Goal: Navigation & Orientation: Understand site structure

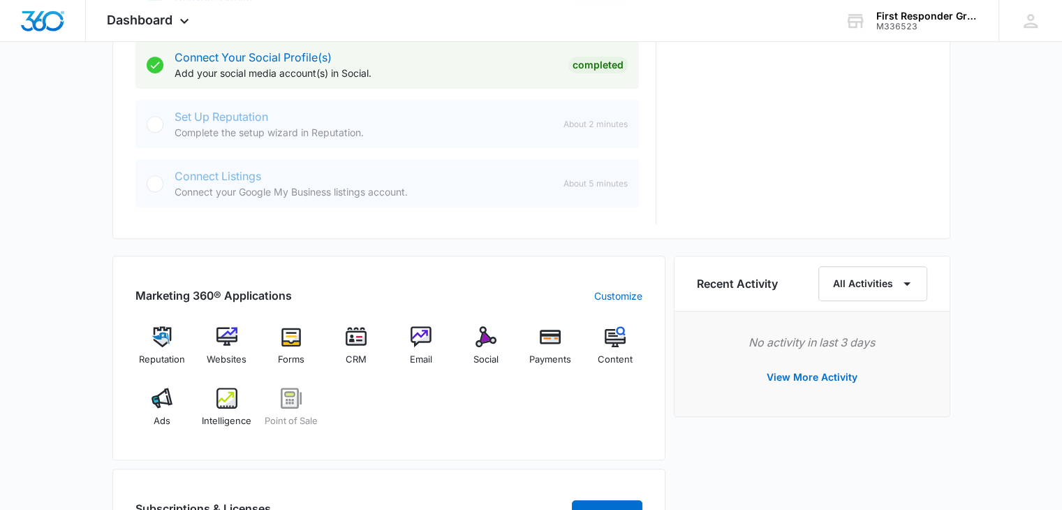
scroll to position [698, 0]
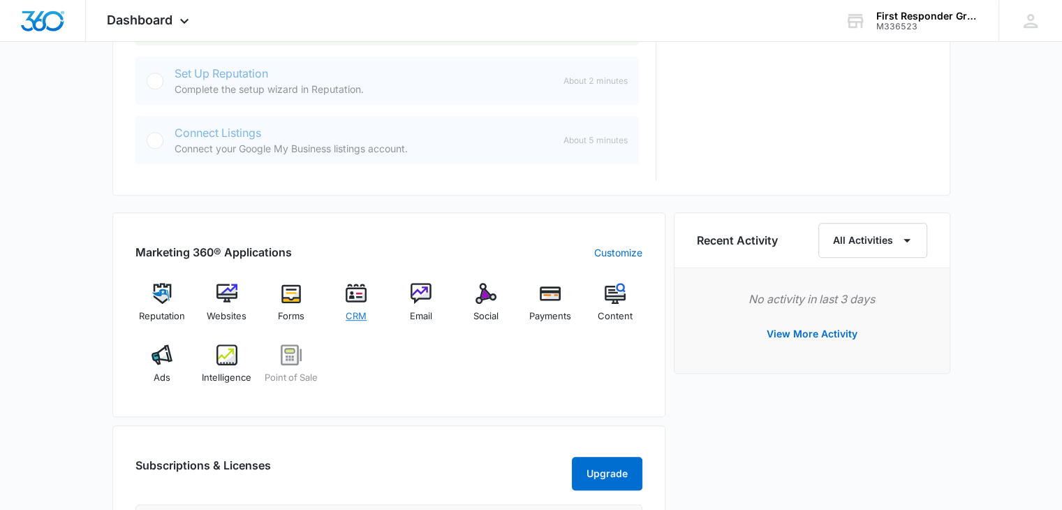
click at [357, 293] on img at bounding box center [356, 293] width 21 height 21
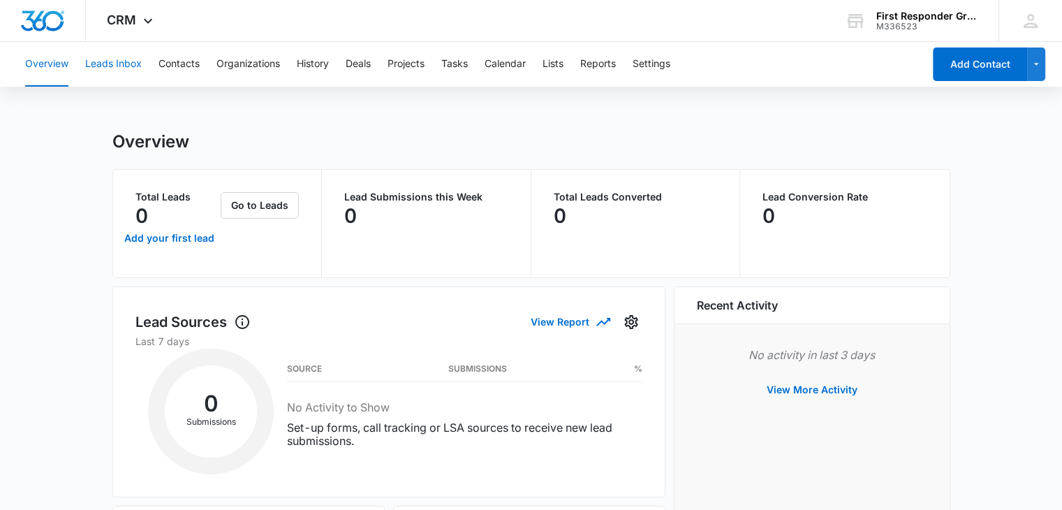
click at [126, 62] on button "Leads Inbox" at bounding box center [113, 64] width 57 height 45
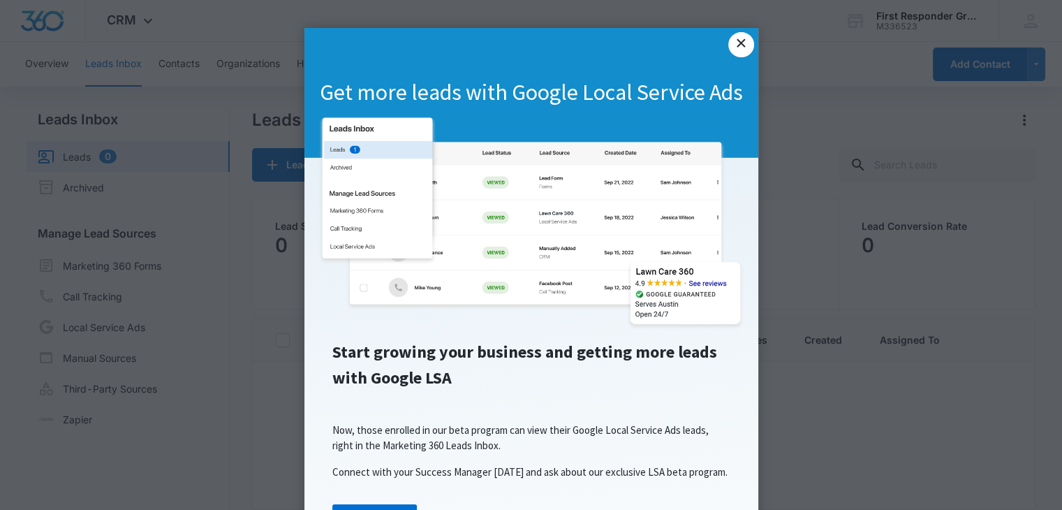
click at [733, 39] on link "×" at bounding box center [740, 44] width 25 height 25
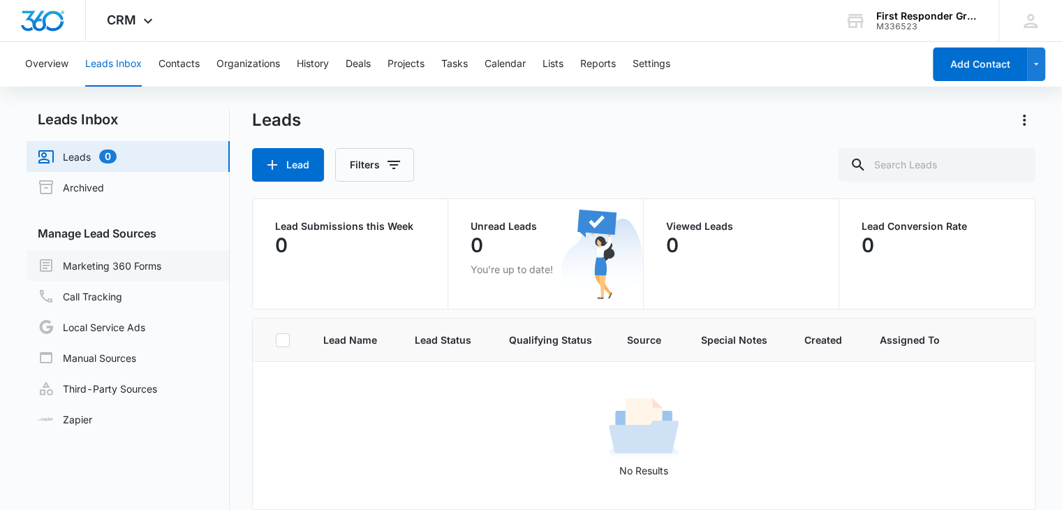
click at [142, 263] on link "Marketing 360 Forms" at bounding box center [100, 265] width 124 height 17
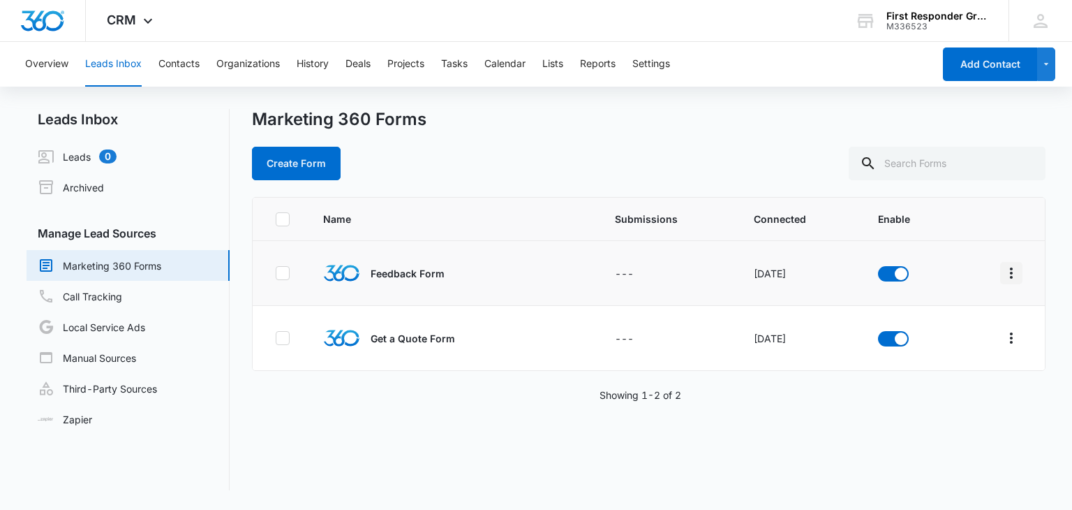
click at [1003, 272] on icon "Overflow Menu" at bounding box center [1011, 273] width 17 height 17
click at [866, 445] on div "Name Submissions Connected Enable Feedback Form --- Oct 12, 2022 Get a Quote Fo…" at bounding box center [648, 343] width 793 height 293
click at [182, 63] on button "Contacts" at bounding box center [178, 64] width 41 height 45
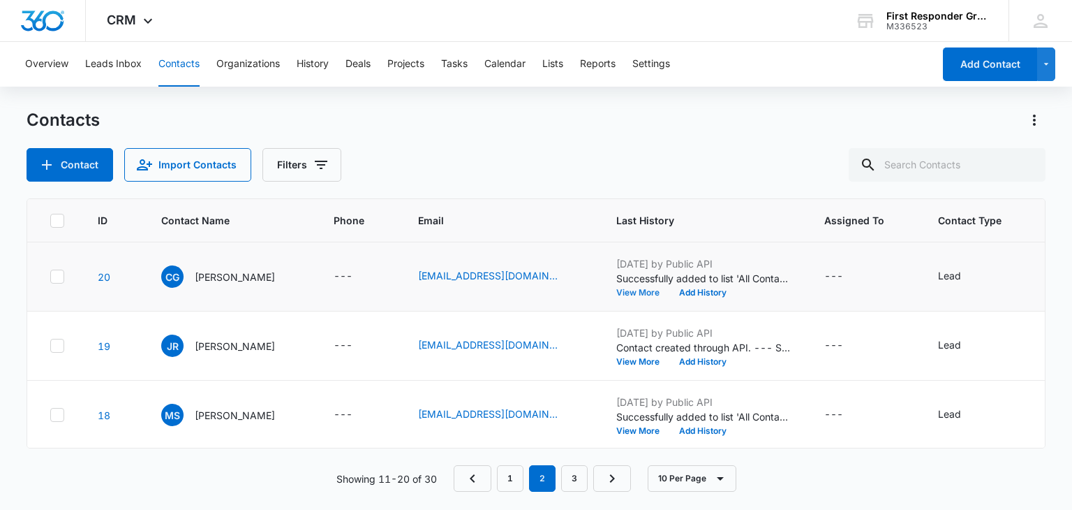
click at [656, 294] on button "View More" at bounding box center [643, 292] width 53 height 8
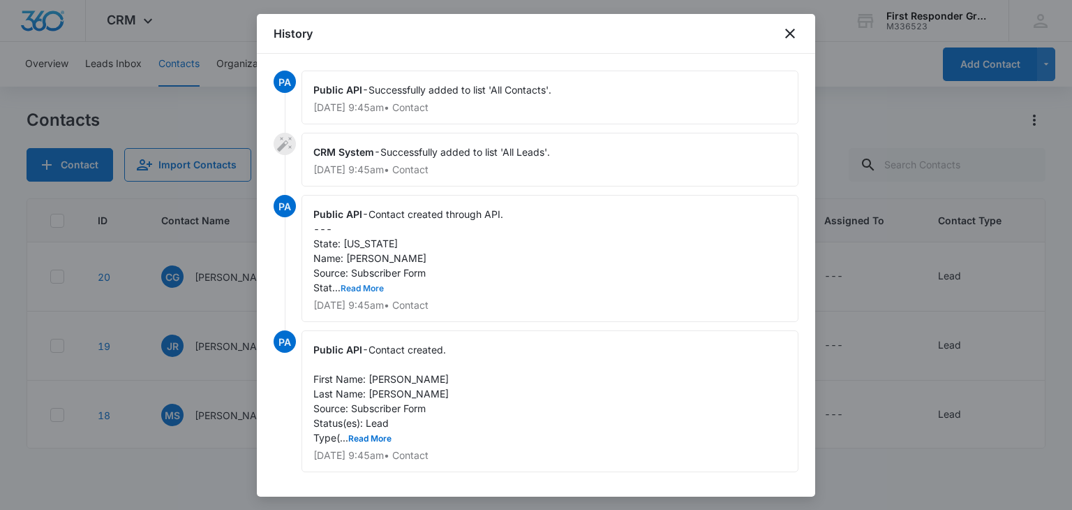
click at [354, 286] on button "Read More" at bounding box center [362, 288] width 43 height 8
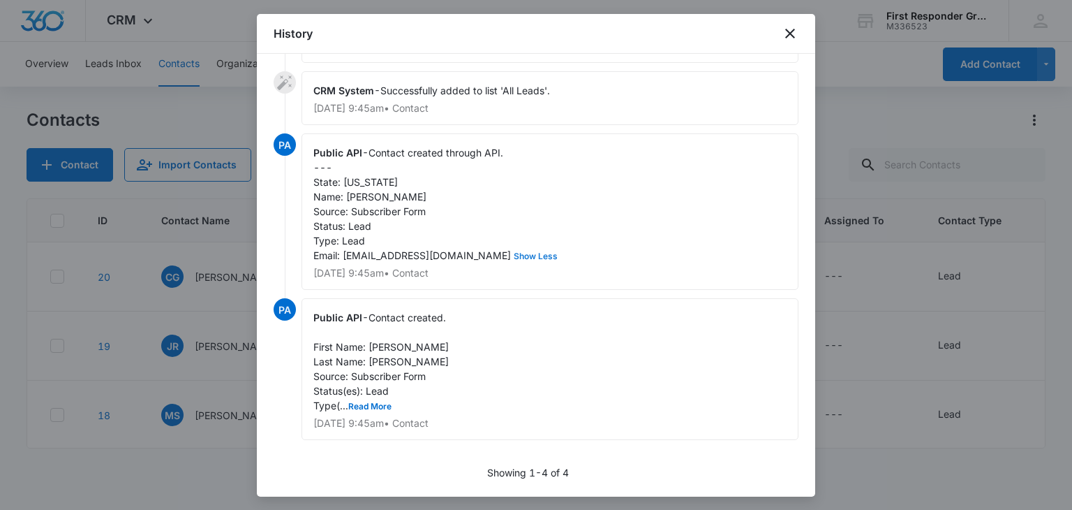
scroll to position [75, 0]
click at [374, 402] on button "Read More" at bounding box center [369, 406] width 43 height 8
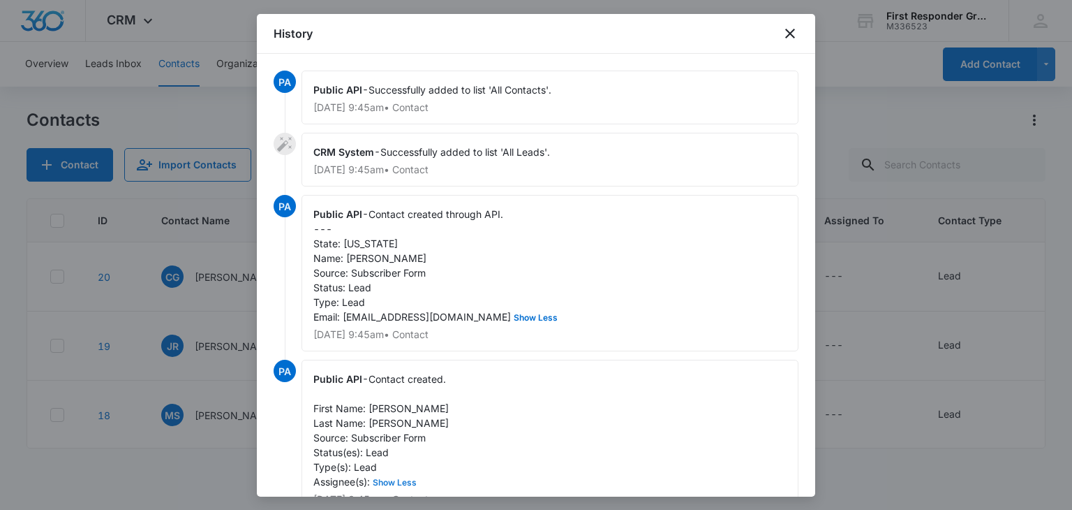
scroll to position [0, 0]
click at [793, 29] on icon "close" at bounding box center [790, 33] width 17 height 17
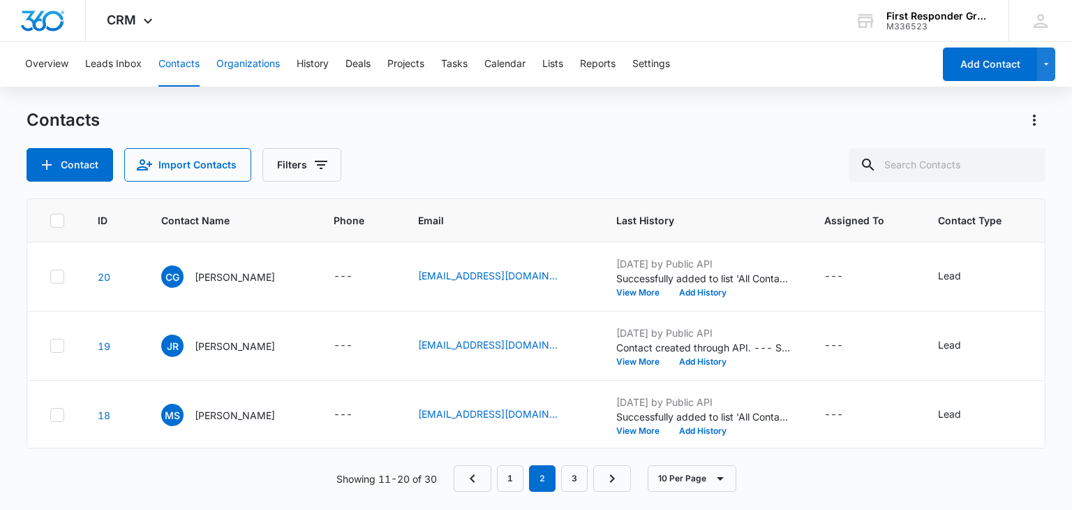
click at [255, 64] on button "Organizations" at bounding box center [248, 64] width 64 height 45
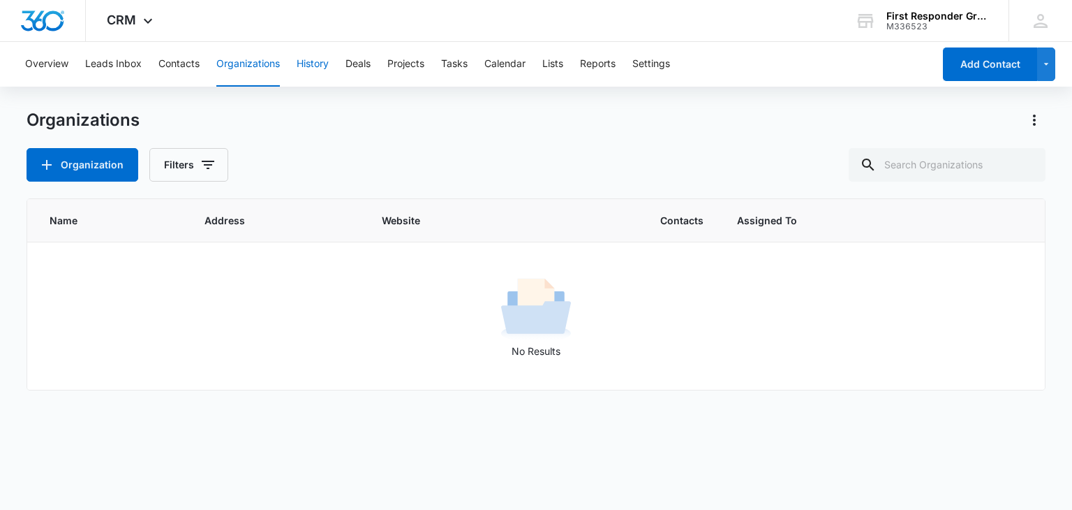
click at [321, 59] on button "History" at bounding box center [313, 64] width 32 height 45
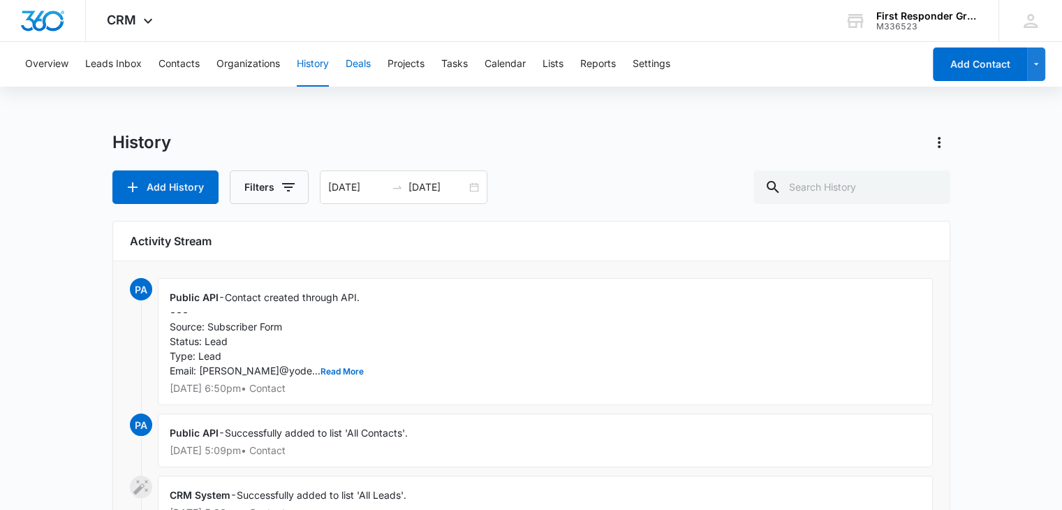
click at [366, 66] on button "Deals" at bounding box center [358, 64] width 25 height 45
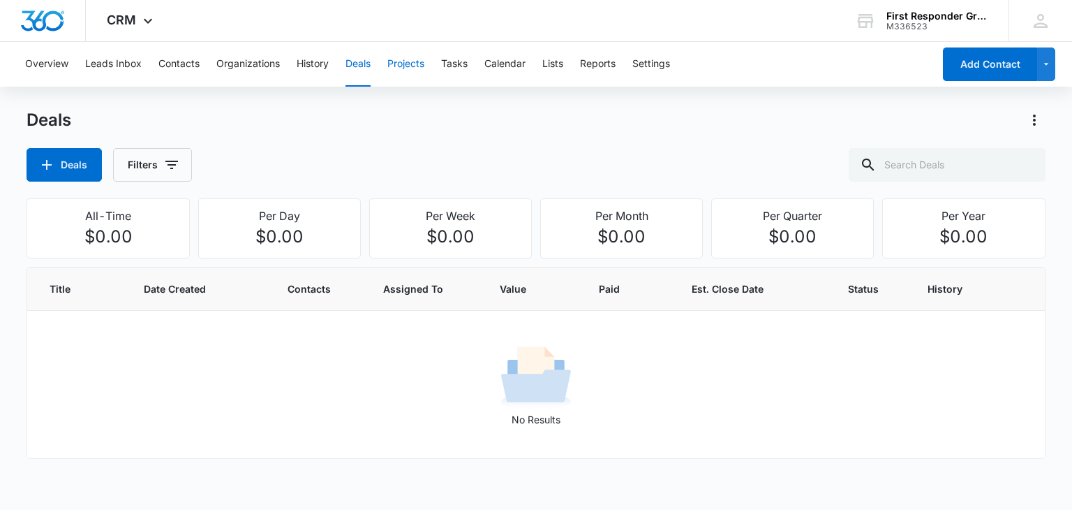
click at [408, 65] on button "Projects" at bounding box center [406, 64] width 37 height 45
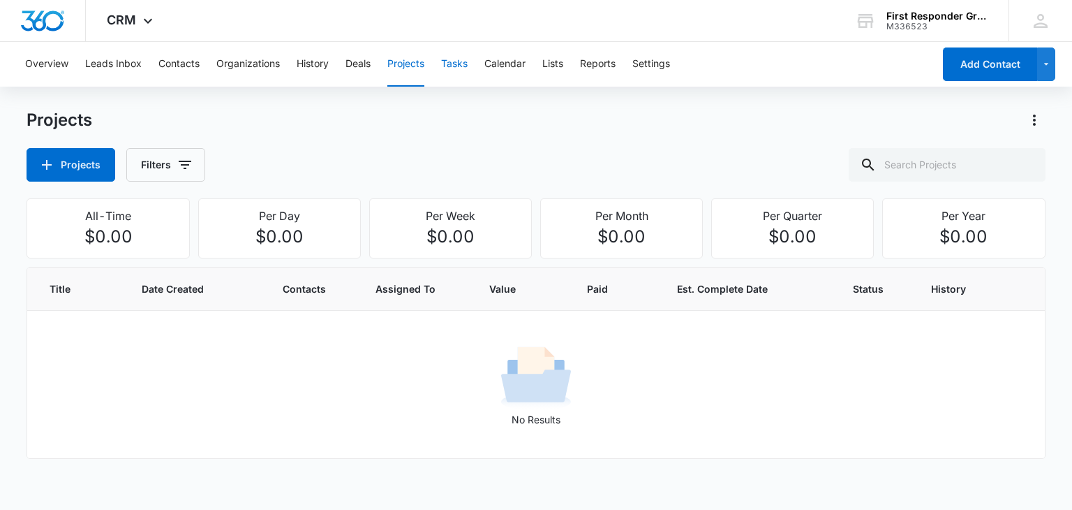
click at [464, 64] on button "Tasks" at bounding box center [454, 64] width 27 height 45
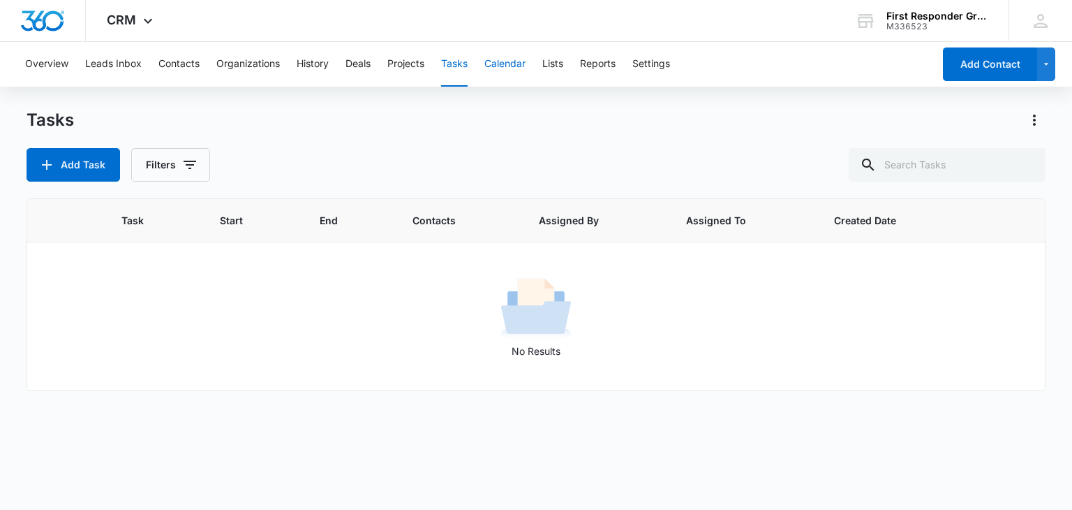
click at [510, 64] on button "Calendar" at bounding box center [505, 64] width 41 height 45
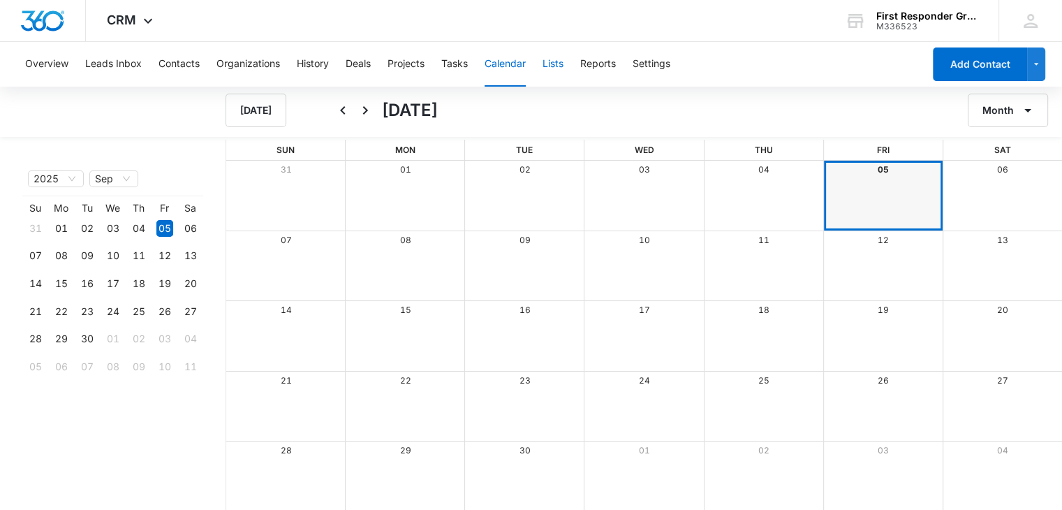
click at [560, 61] on button "Lists" at bounding box center [553, 64] width 21 height 45
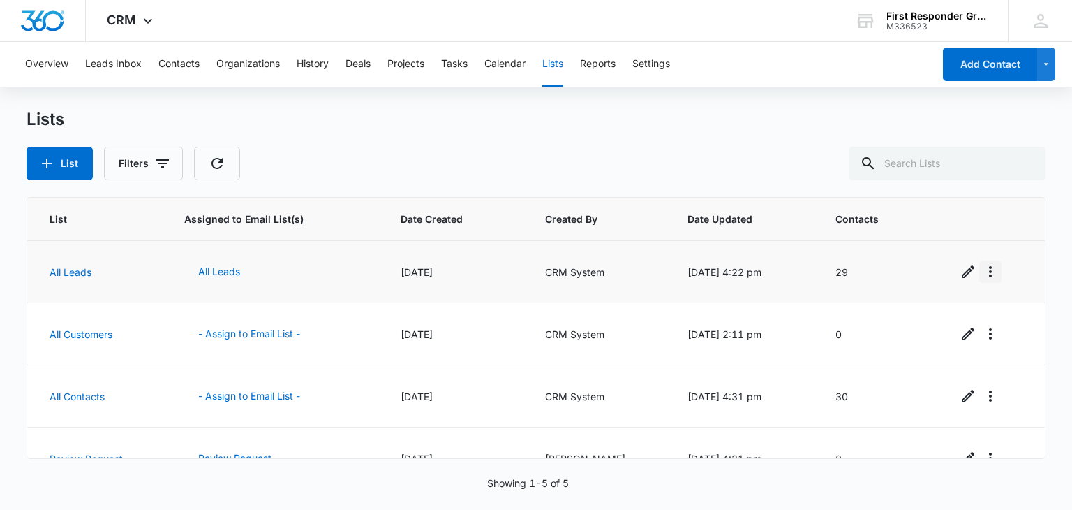
click at [989, 270] on icon "Overflow Menu" at bounding box center [990, 271] width 3 height 11
click at [938, 331] on div "View List Log" at bounding box center [929, 332] width 61 height 10
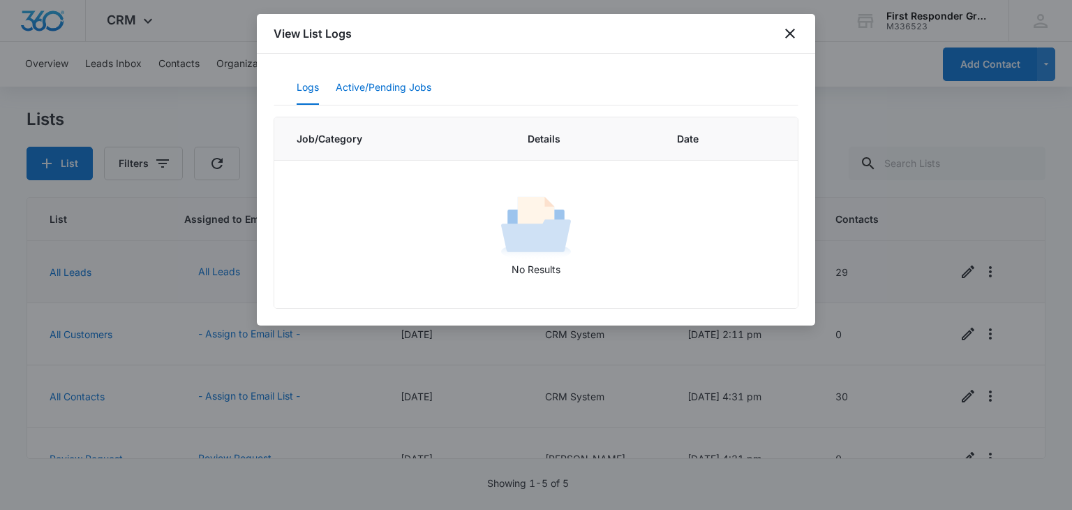
click at [371, 88] on button "Active/Pending Jobs" at bounding box center [384, 88] width 96 height 34
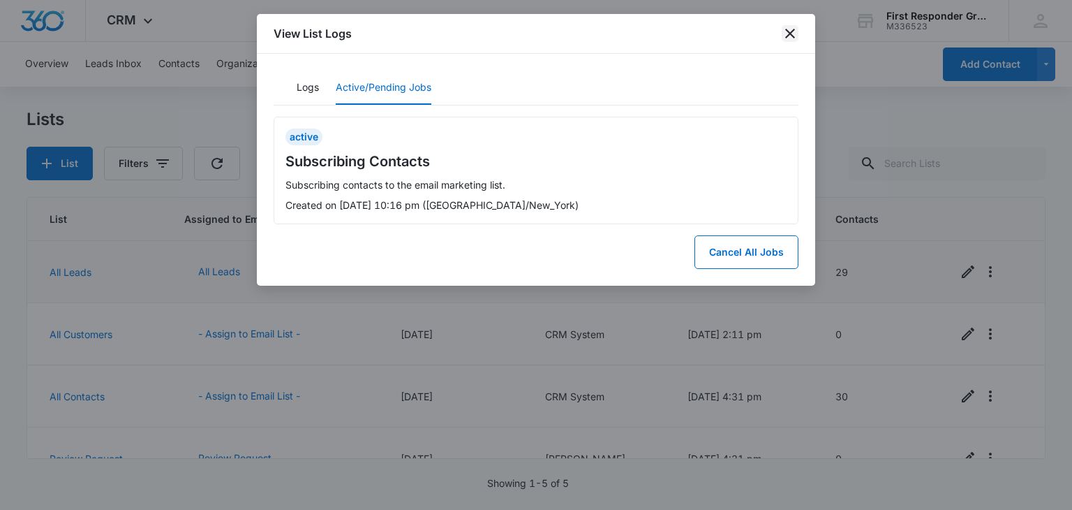
click at [788, 35] on icon "close" at bounding box center [790, 34] width 10 height 10
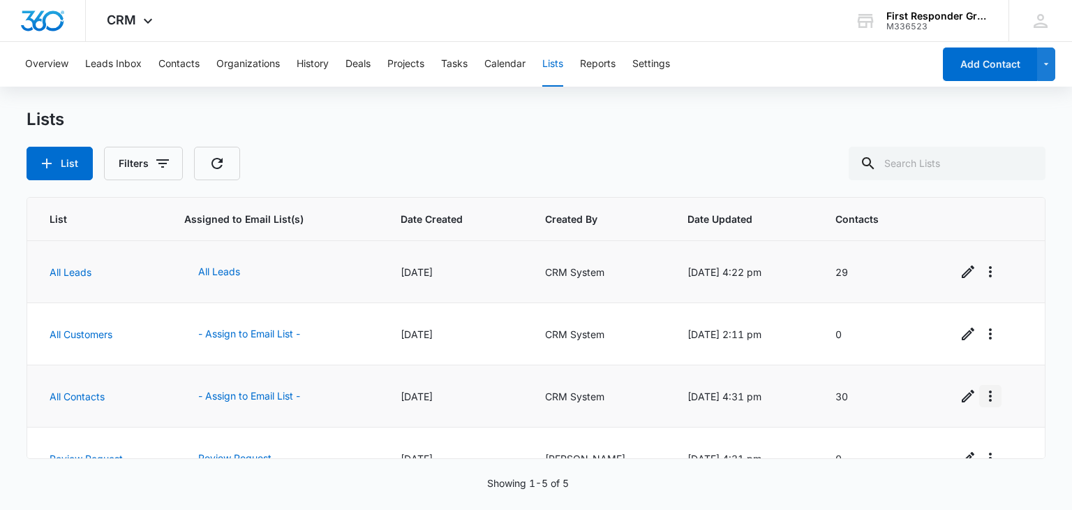
click at [984, 397] on icon "Overflow Menu" at bounding box center [990, 396] width 17 height 17
click at [940, 456] on div "View List Log" at bounding box center [929, 455] width 61 height 10
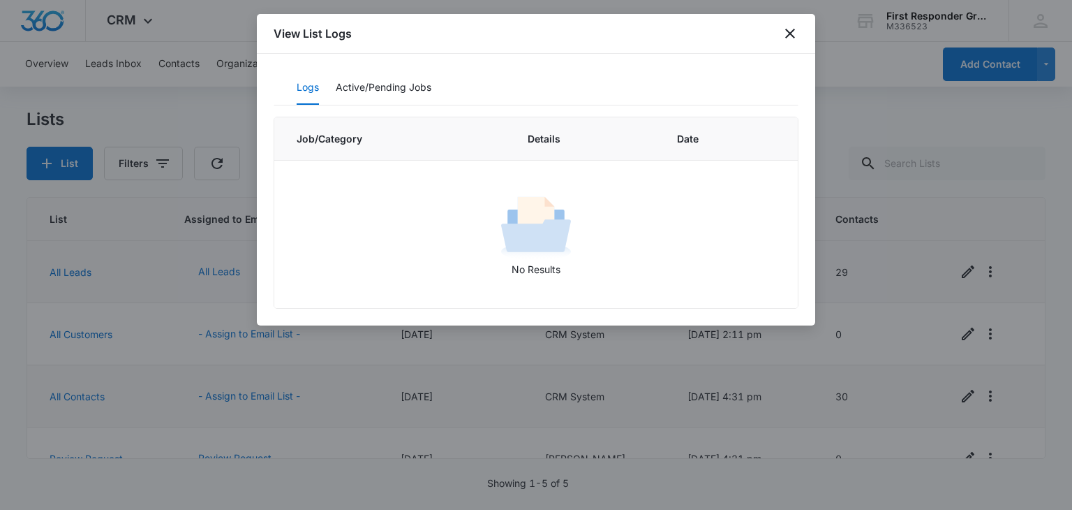
click at [514, 230] on img at bounding box center [536, 227] width 70 height 70
click at [795, 34] on icon "close" at bounding box center [790, 33] width 17 height 17
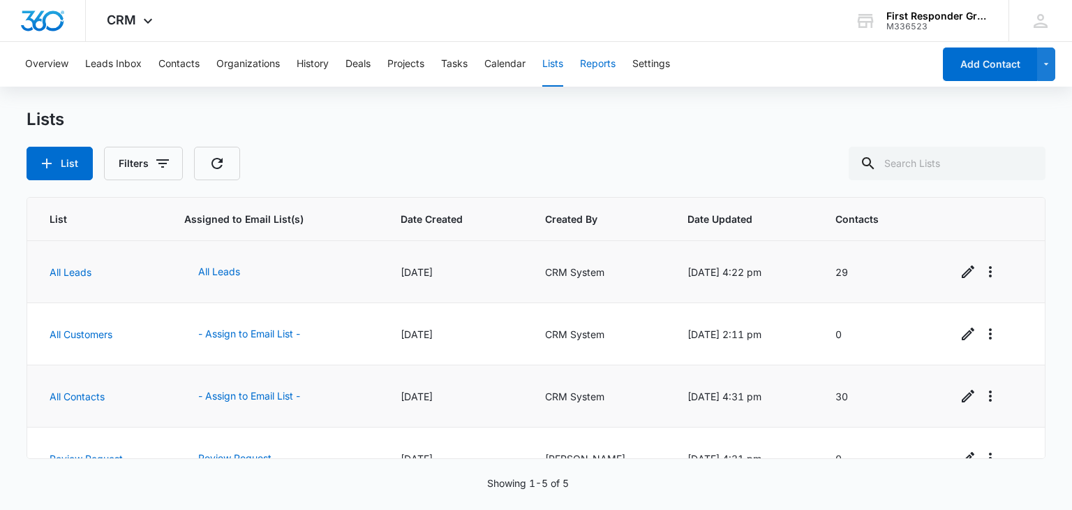
click at [614, 66] on button "Reports" at bounding box center [598, 64] width 36 height 45
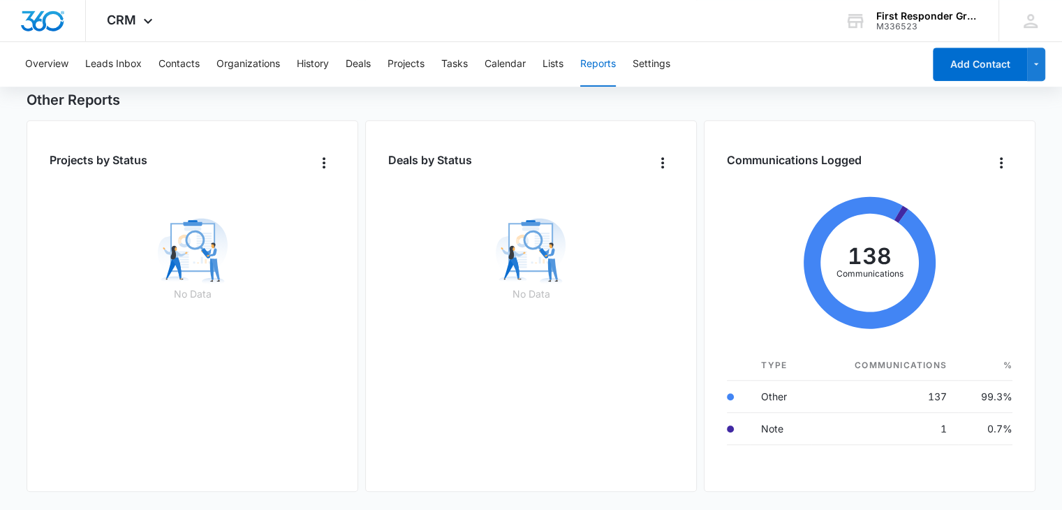
scroll to position [915, 0]
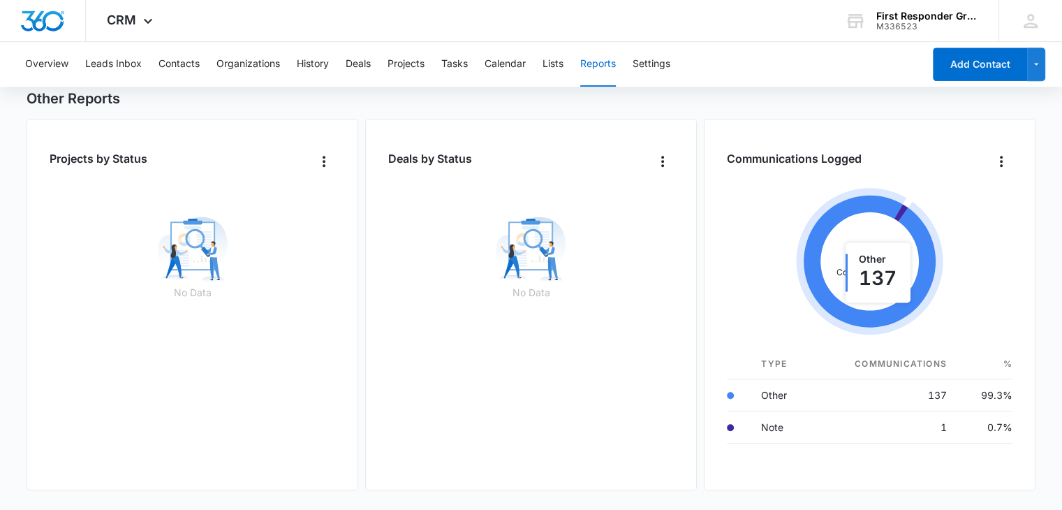
click at [883, 314] on icon at bounding box center [870, 262] width 132 height 132
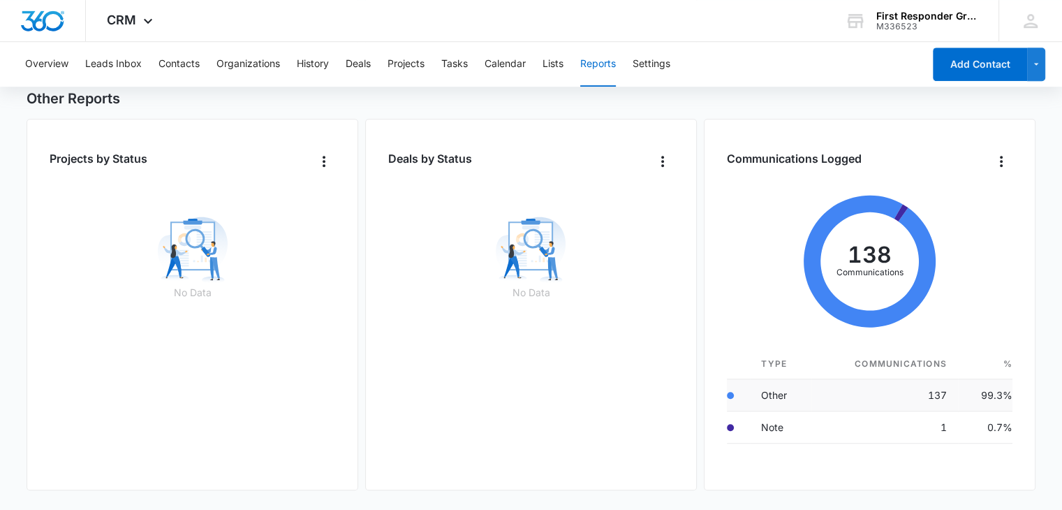
click at [931, 392] on td "137" at bounding box center [884, 395] width 146 height 32
click at [997, 164] on icon "Overflow Menu" at bounding box center [1001, 161] width 17 height 17
click at [954, 207] on div "List View" at bounding box center [957, 204] width 41 height 10
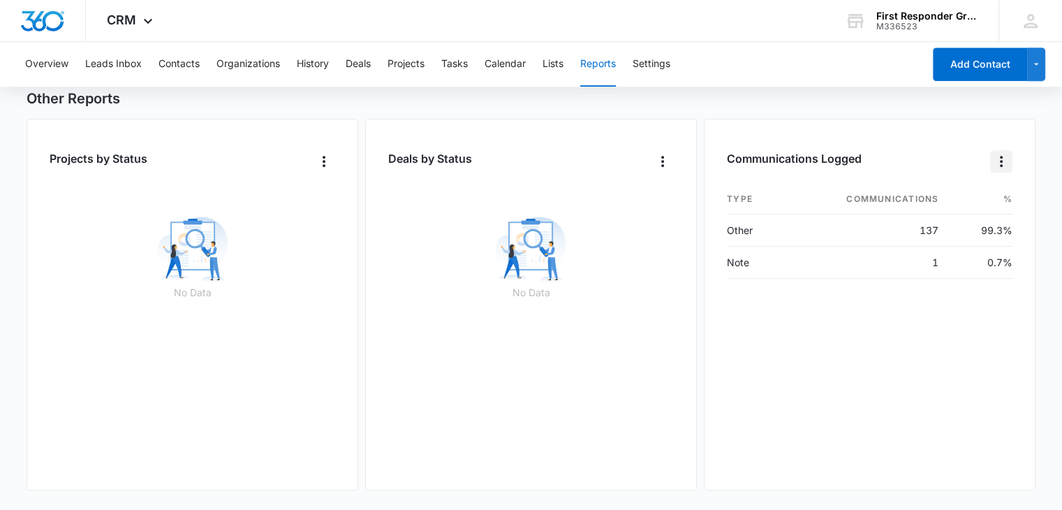
click at [998, 158] on icon "Overflow Menu" at bounding box center [1001, 161] width 17 height 17
click at [961, 209] on button "Chart View" at bounding box center [952, 204] width 120 height 28
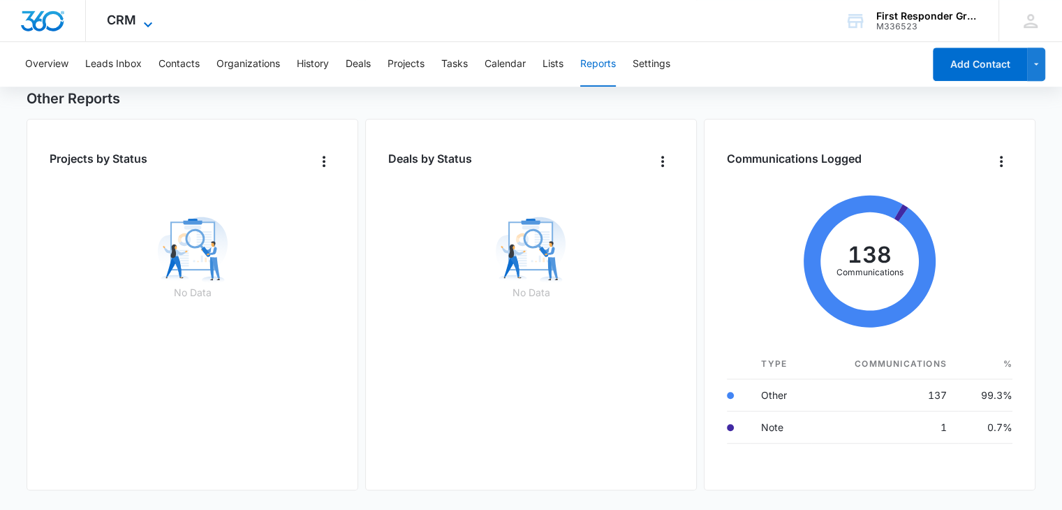
click at [145, 21] on icon at bounding box center [148, 24] width 17 height 17
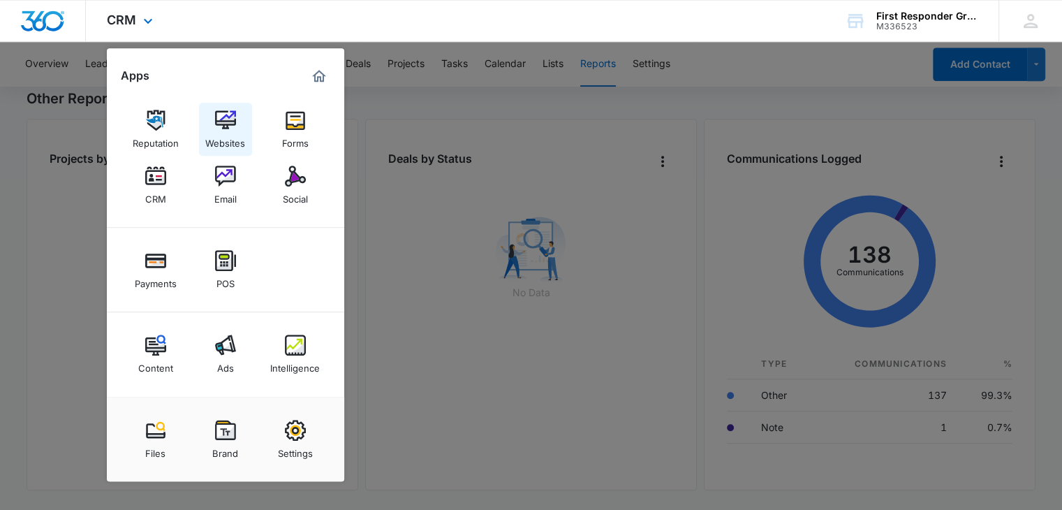
click at [229, 118] on img at bounding box center [225, 120] width 21 height 21
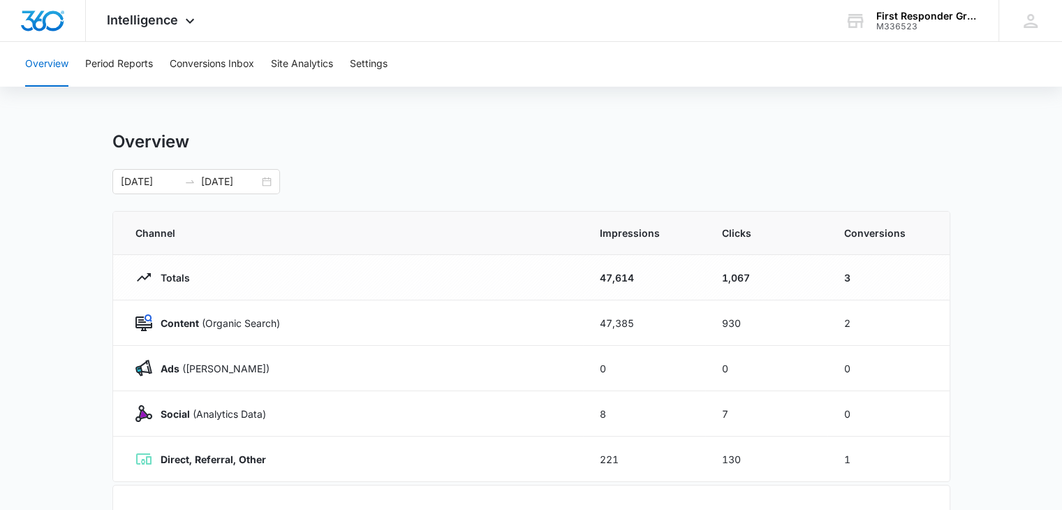
click at [472, 267] on td "Totals" at bounding box center [348, 277] width 470 height 45
click at [390, 318] on div "Content (Organic Search)" at bounding box center [350, 322] width 431 height 17
click at [128, 59] on button "Period Reports" at bounding box center [119, 64] width 68 height 45
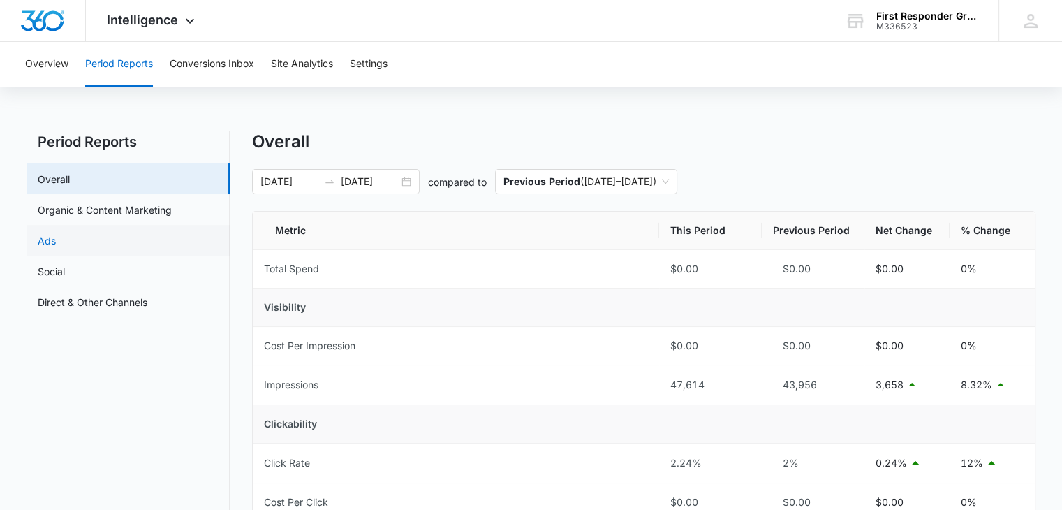
click at [56, 241] on link "Ads" at bounding box center [47, 240] width 18 height 15
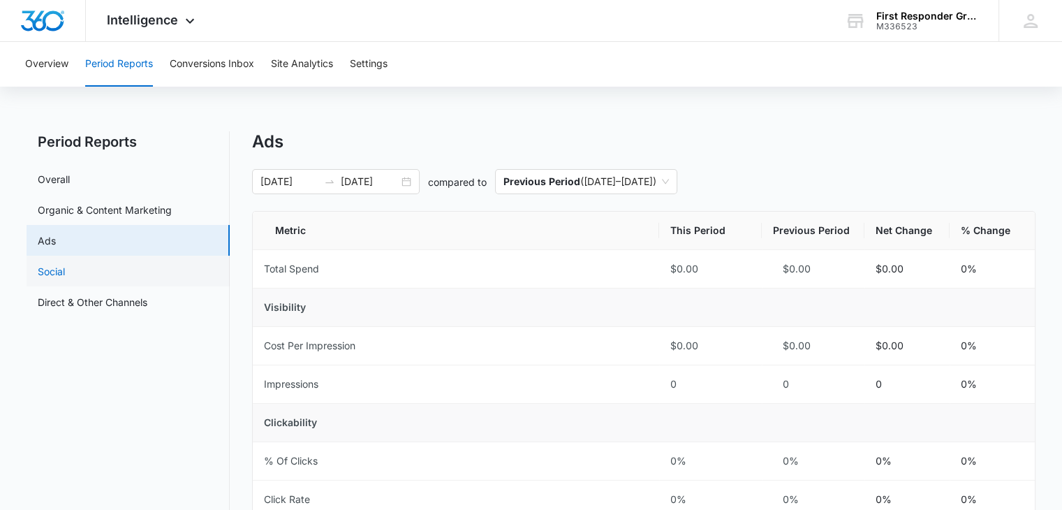
click at [48, 266] on link "Social" at bounding box center [51, 271] width 27 height 15
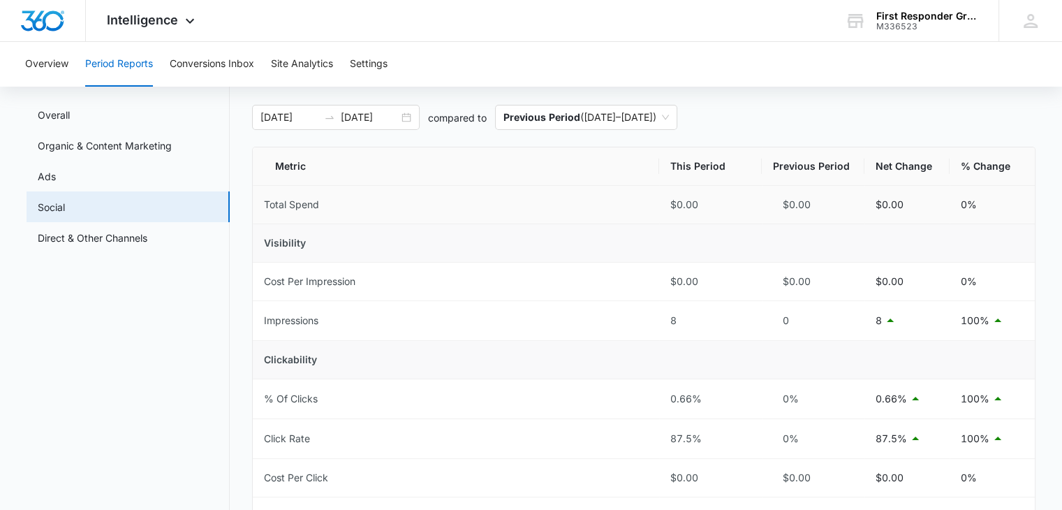
scroll to position [209, 0]
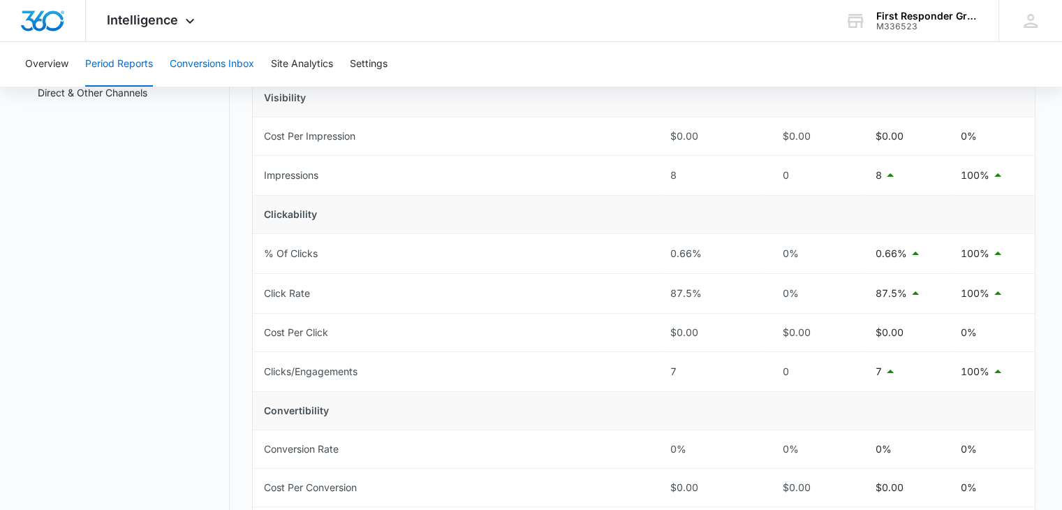
click at [191, 60] on button "Conversions Inbox" at bounding box center [212, 64] width 84 height 45
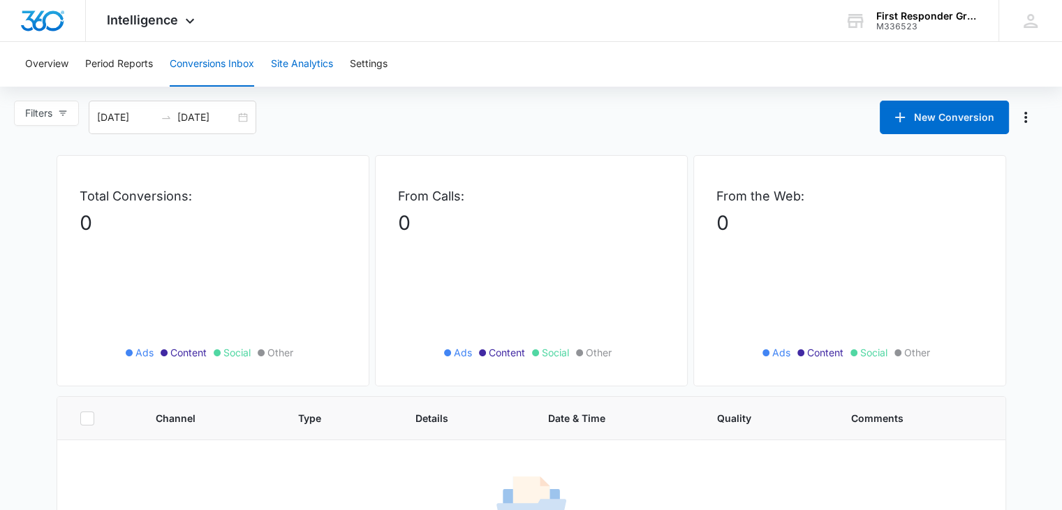
click at [317, 67] on button "Site Analytics" at bounding box center [302, 64] width 62 height 45
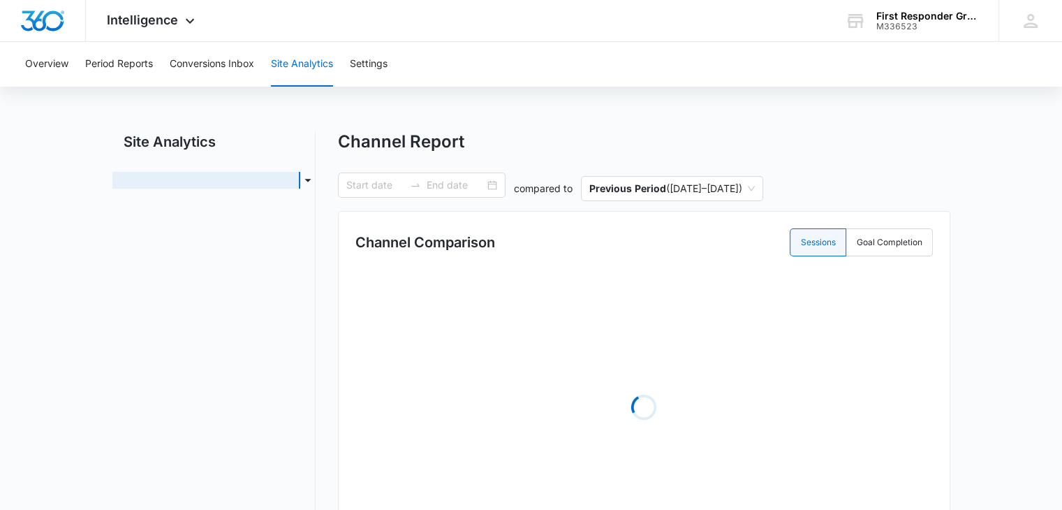
type input "[DATE]"
radio input "true"
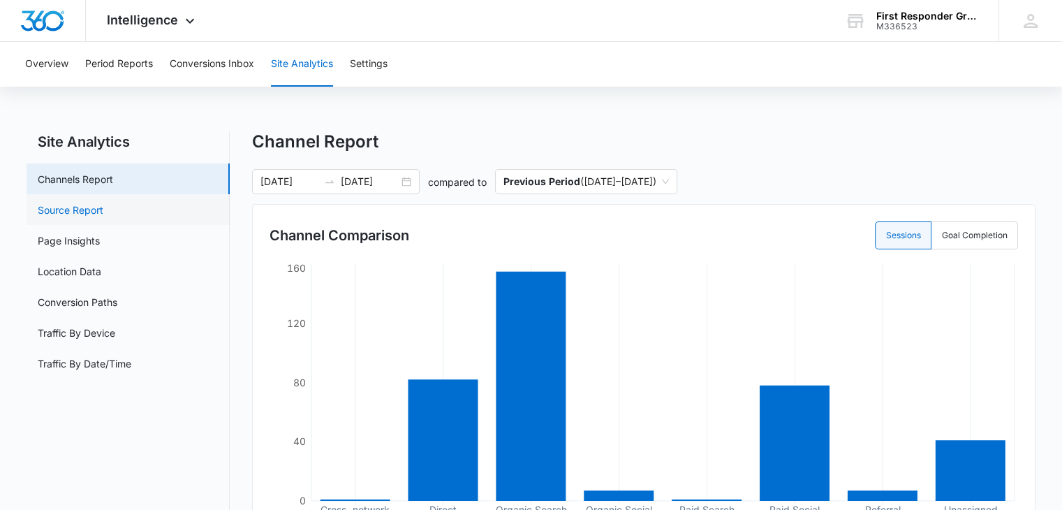
click at [98, 205] on link "Source Report" at bounding box center [71, 209] width 66 height 15
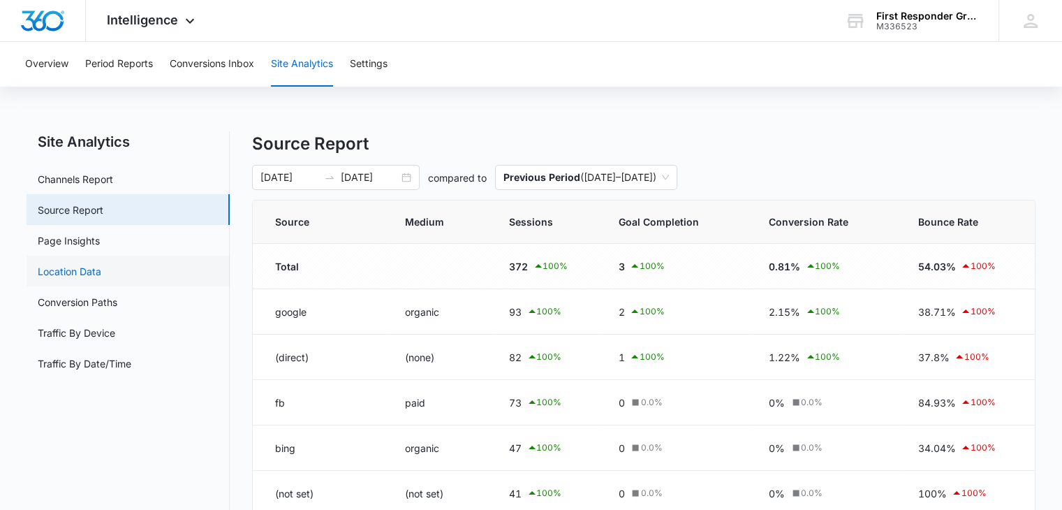
click at [101, 272] on link "Location Data" at bounding box center [70, 271] width 64 height 15
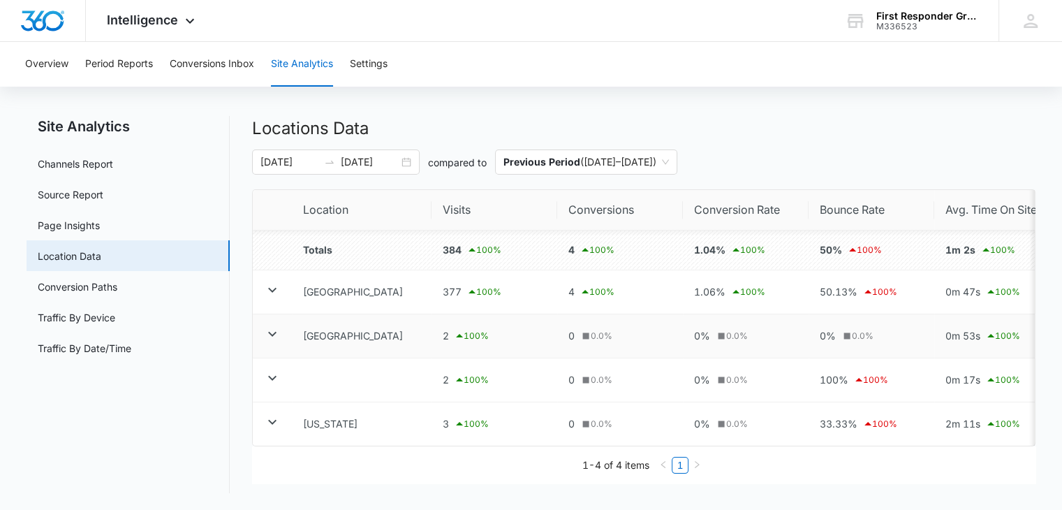
scroll to position [25, 0]
click at [75, 279] on link "Conversion Paths" at bounding box center [78, 286] width 80 height 15
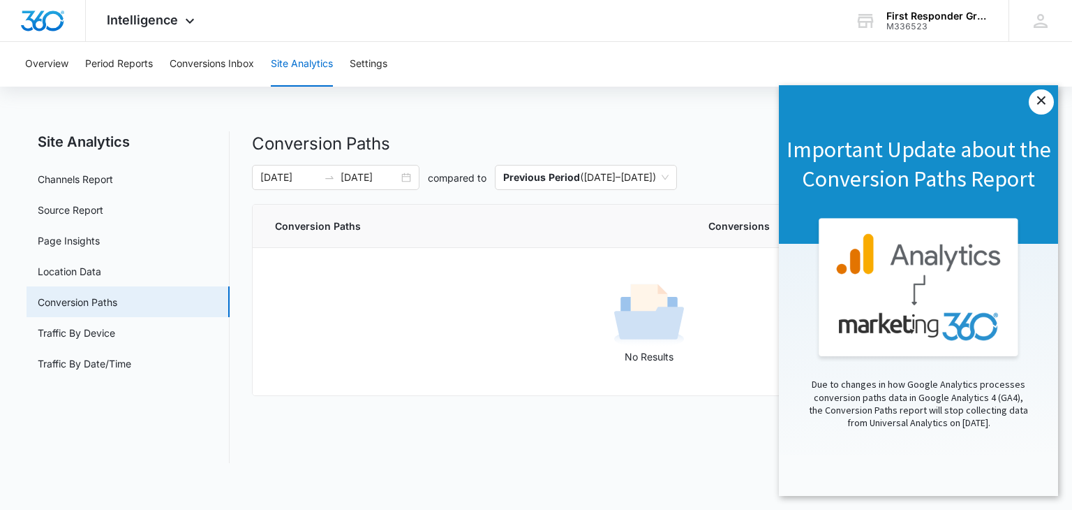
click at [1044, 101] on link "×" at bounding box center [1041, 101] width 25 height 25
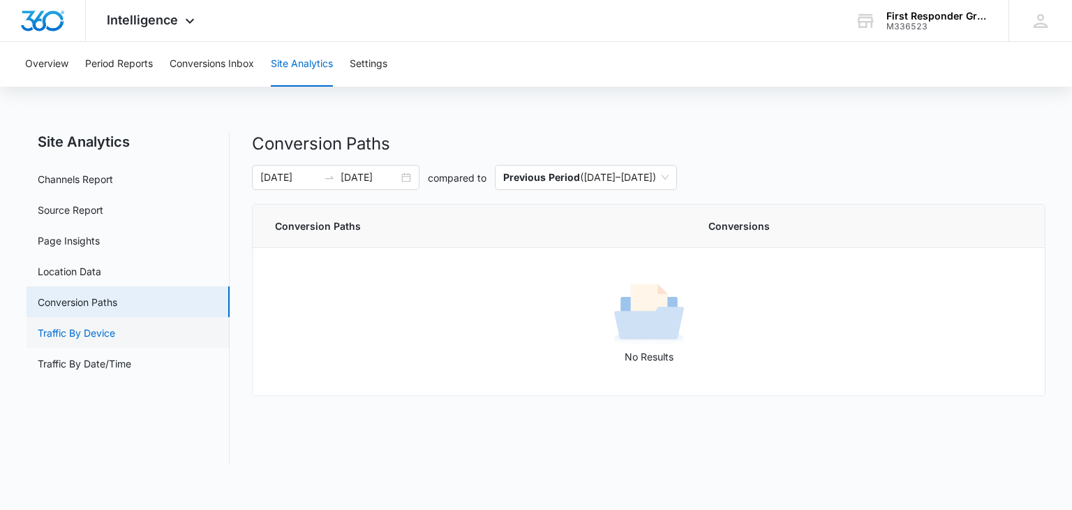
click at [92, 329] on link "Traffic By Device" at bounding box center [77, 332] width 78 height 15
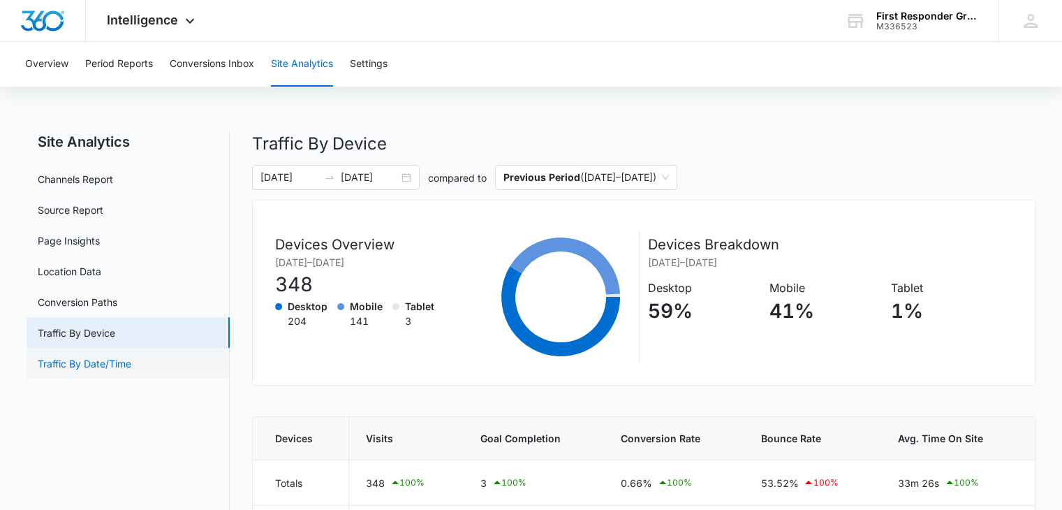
click at [110, 357] on link "Traffic By Date/Time" at bounding box center [85, 363] width 94 height 15
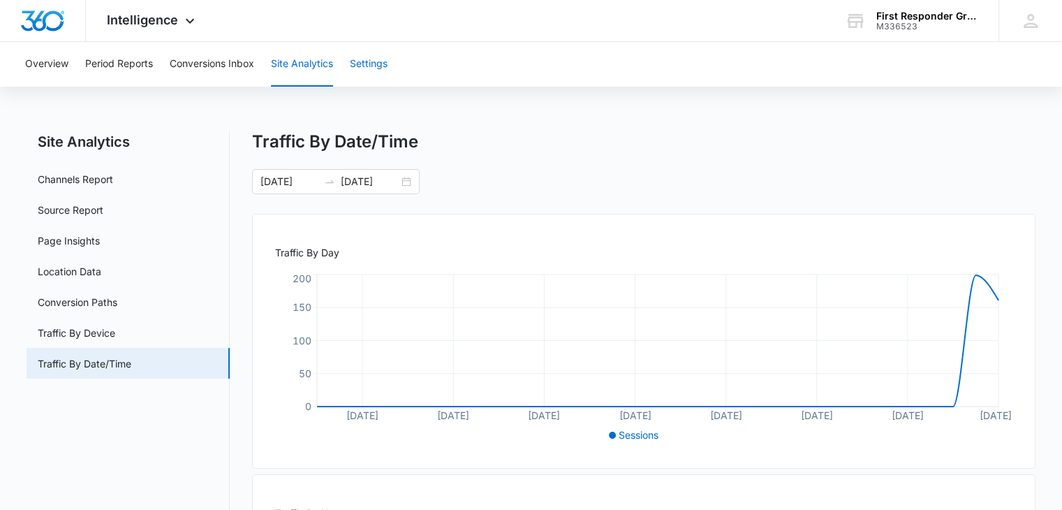
click at [362, 65] on button "Settings" at bounding box center [369, 64] width 38 height 45
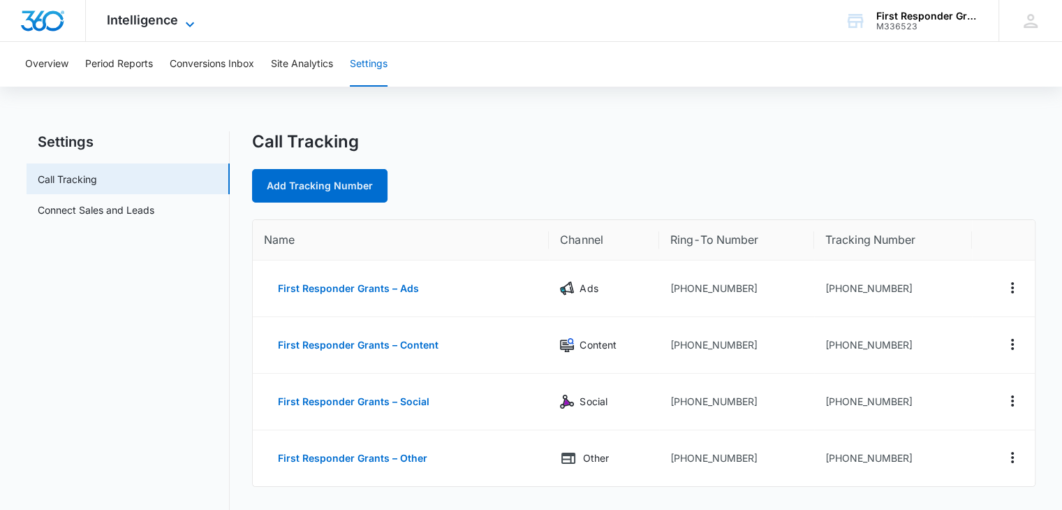
click at [193, 20] on icon at bounding box center [190, 24] width 17 height 17
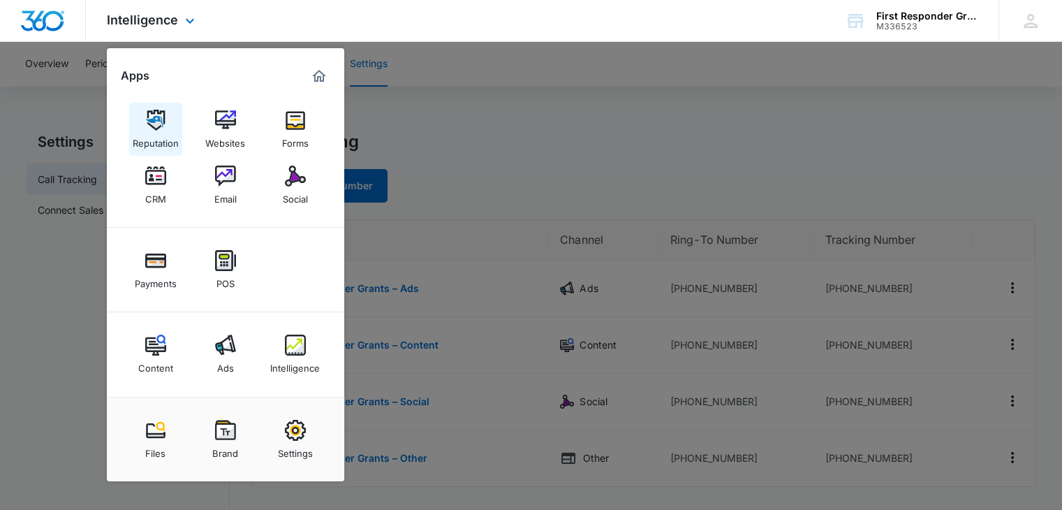
click at [159, 123] on img at bounding box center [155, 120] width 21 height 21
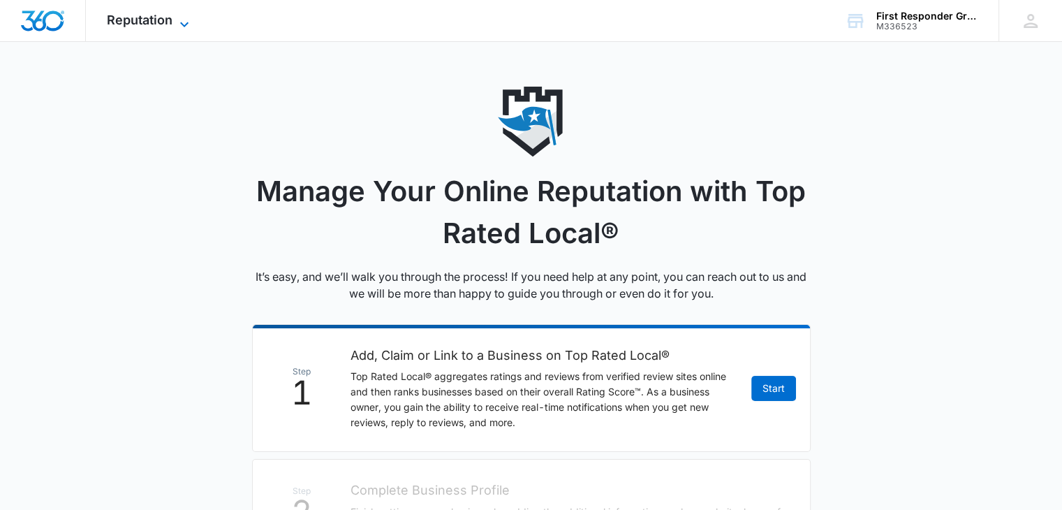
click at [190, 22] on icon at bounding box center [184, 24] width 17 height 17
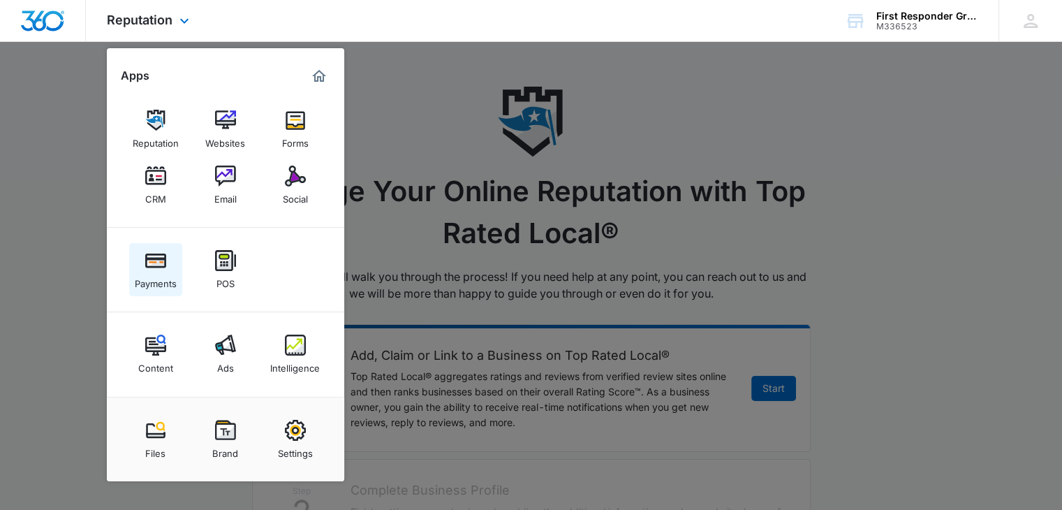
click at [157, 257] on img at bounding box center [155, 260] width 21 height 21
